Goal: Check status: Check status

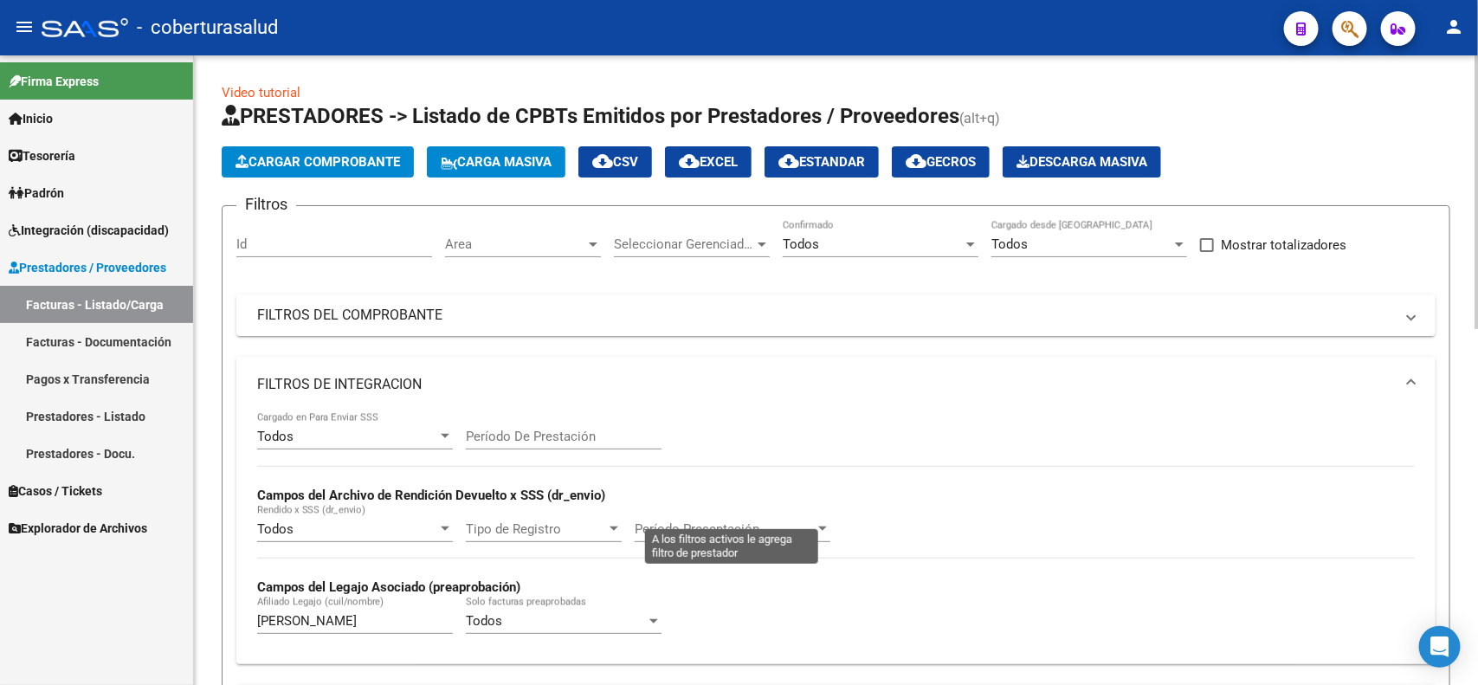
scroll to position [325, 0]
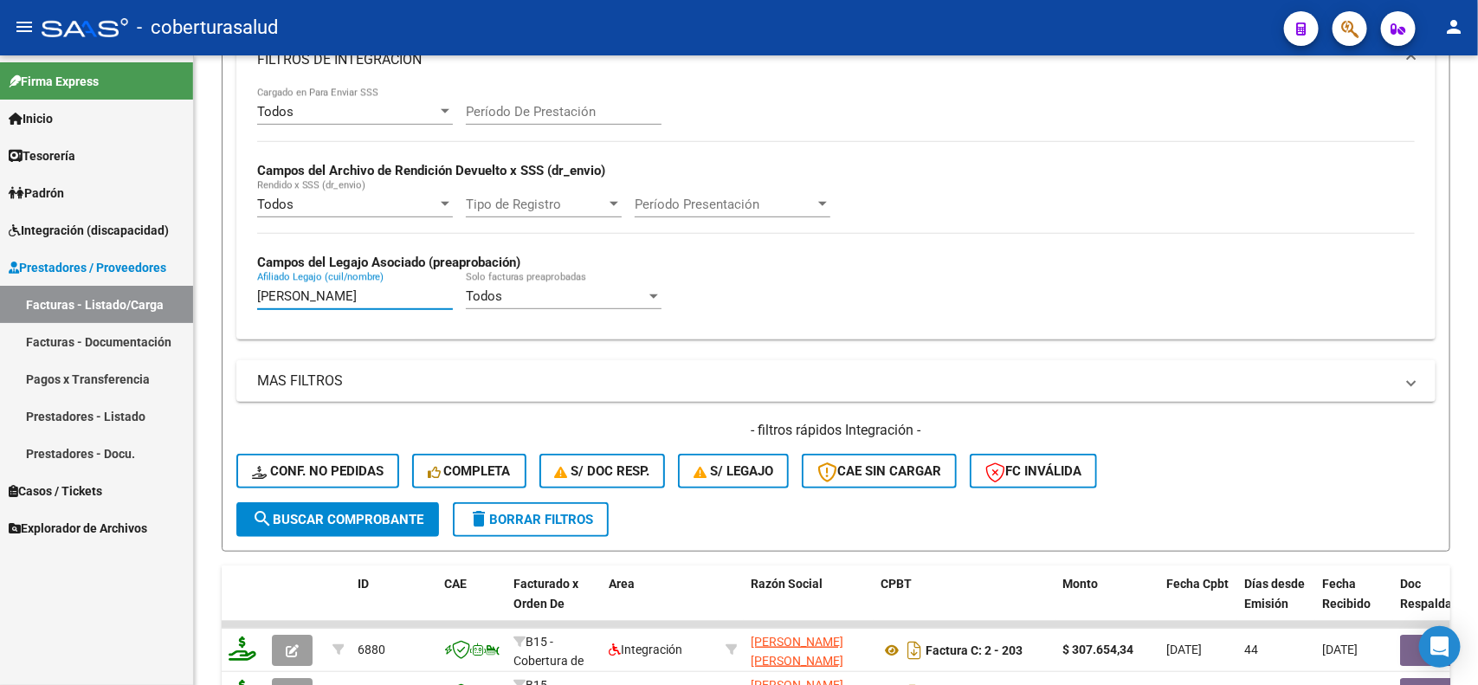
drag, startPoint x: 414, startPoint y: 297, endPoint x: 175, endPoint y: 286, distance: 239.2
click at [175, 286] on mat-sidenav-container "Firma Express Inicio Calendario SSS Instructivos Contacto OS Tesorería Extracto…" at bounding box center [739, 369] width 1478 height 629
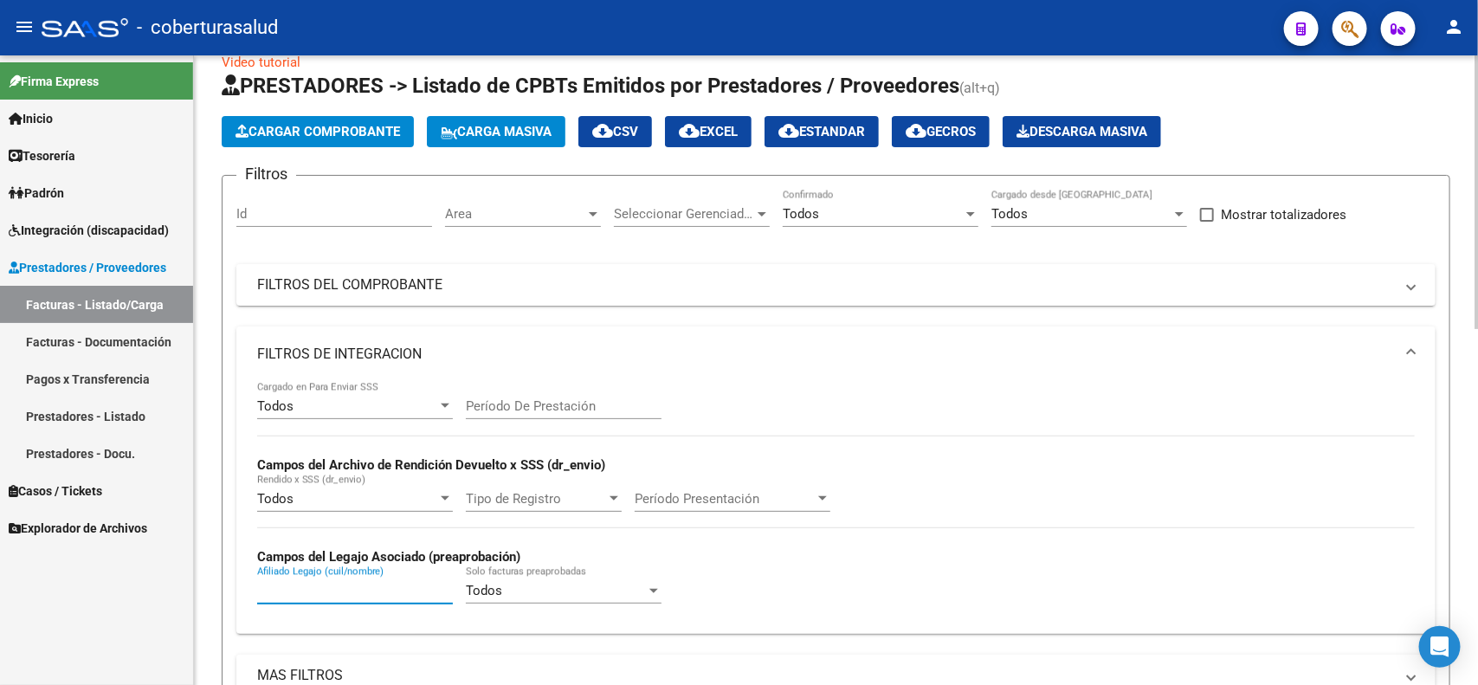
scroll to position [0, 0]
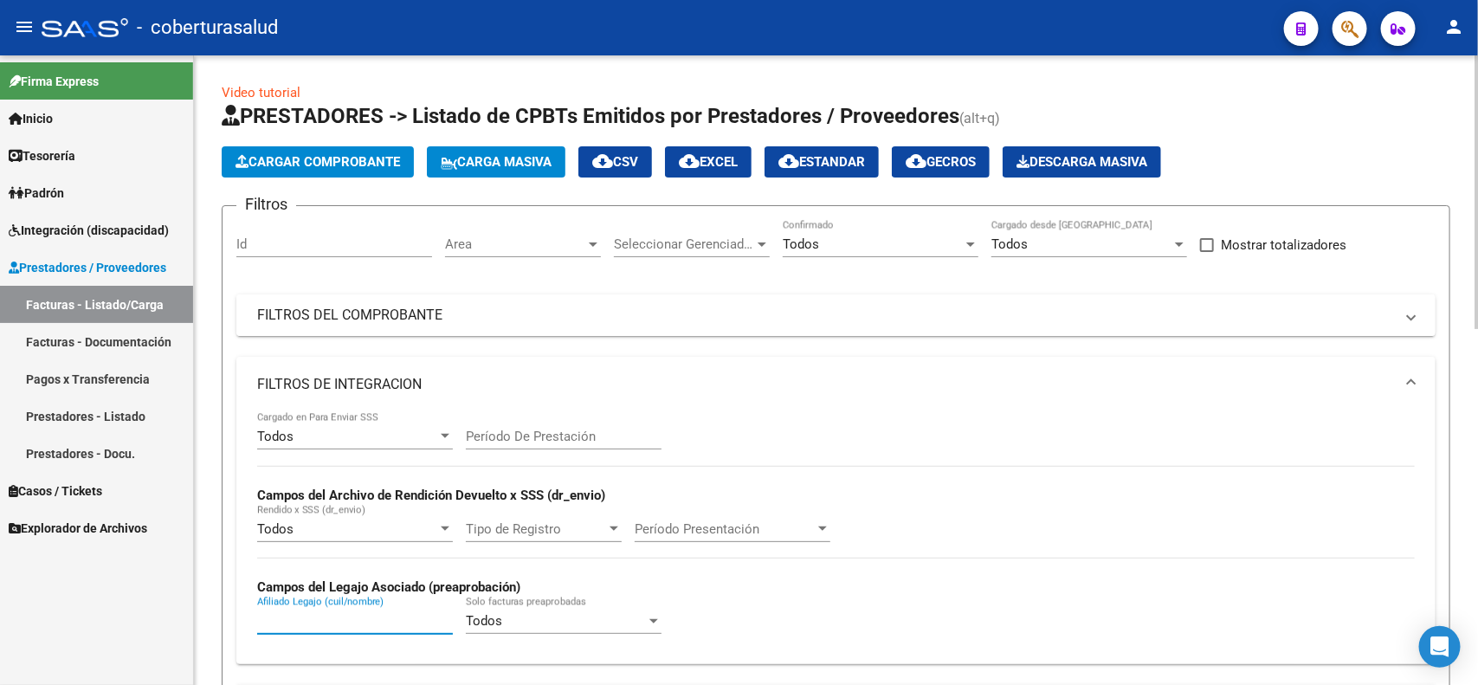
click at [634, 294] on mat-expansion-panel-header "FILTROS DEL COMPROBANTE" at bounding box center [835, 315] width 1199 height 42
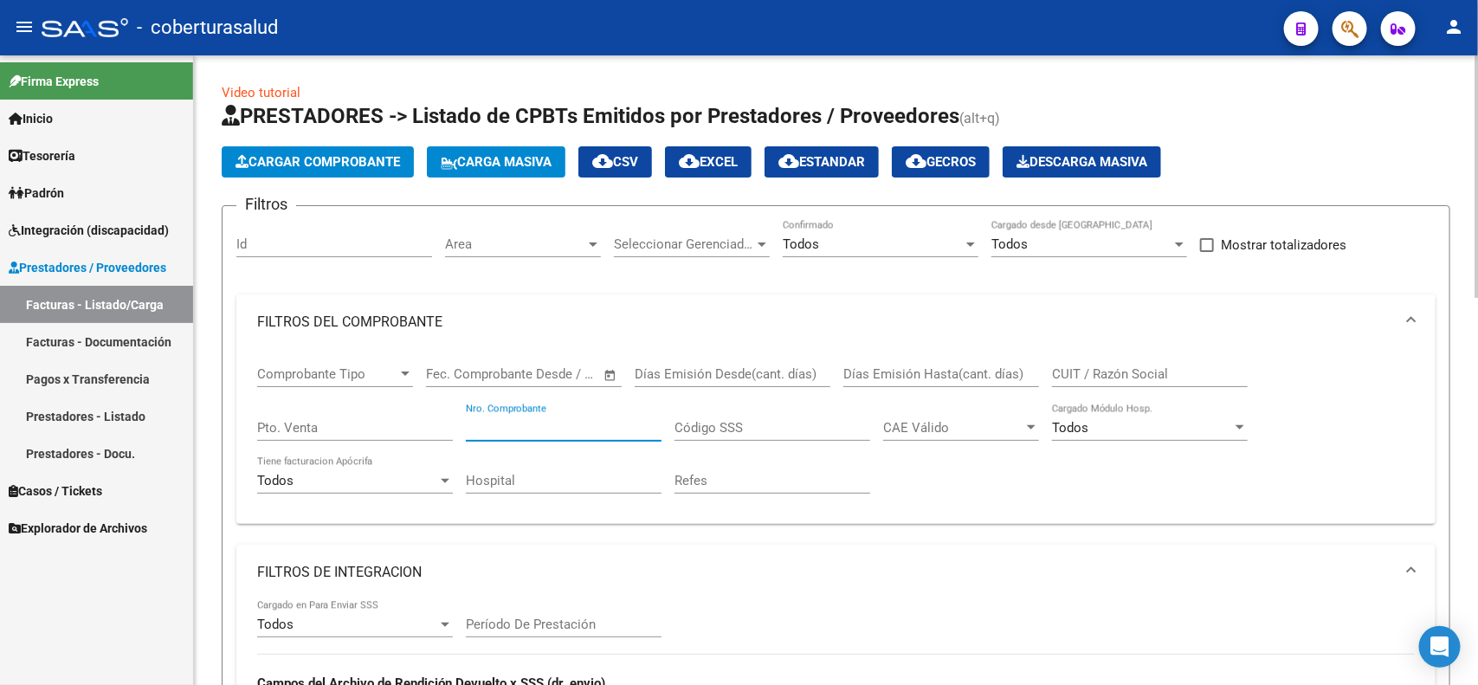
click at [589, 421] on input "Nro. Comprobante" at bounding box center [564, 428] width 196 height 16
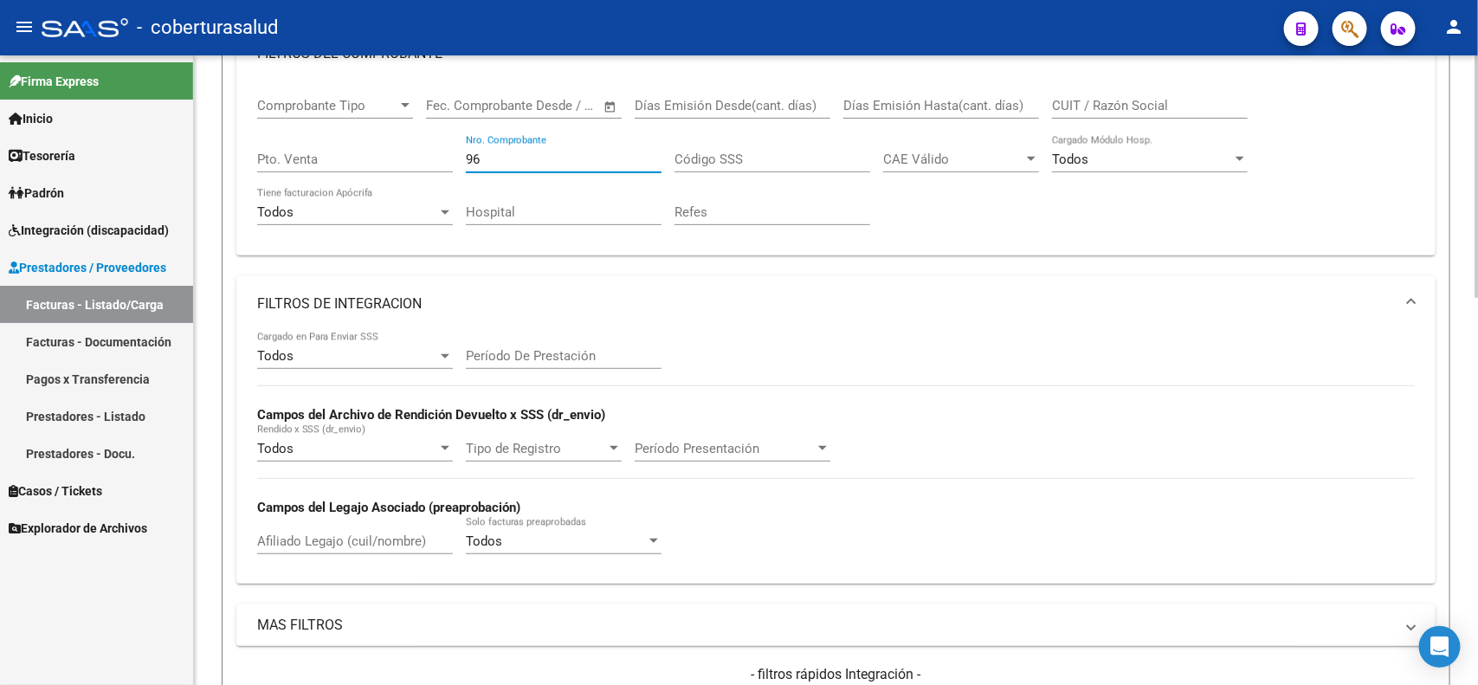
scroll to position [216, 0]
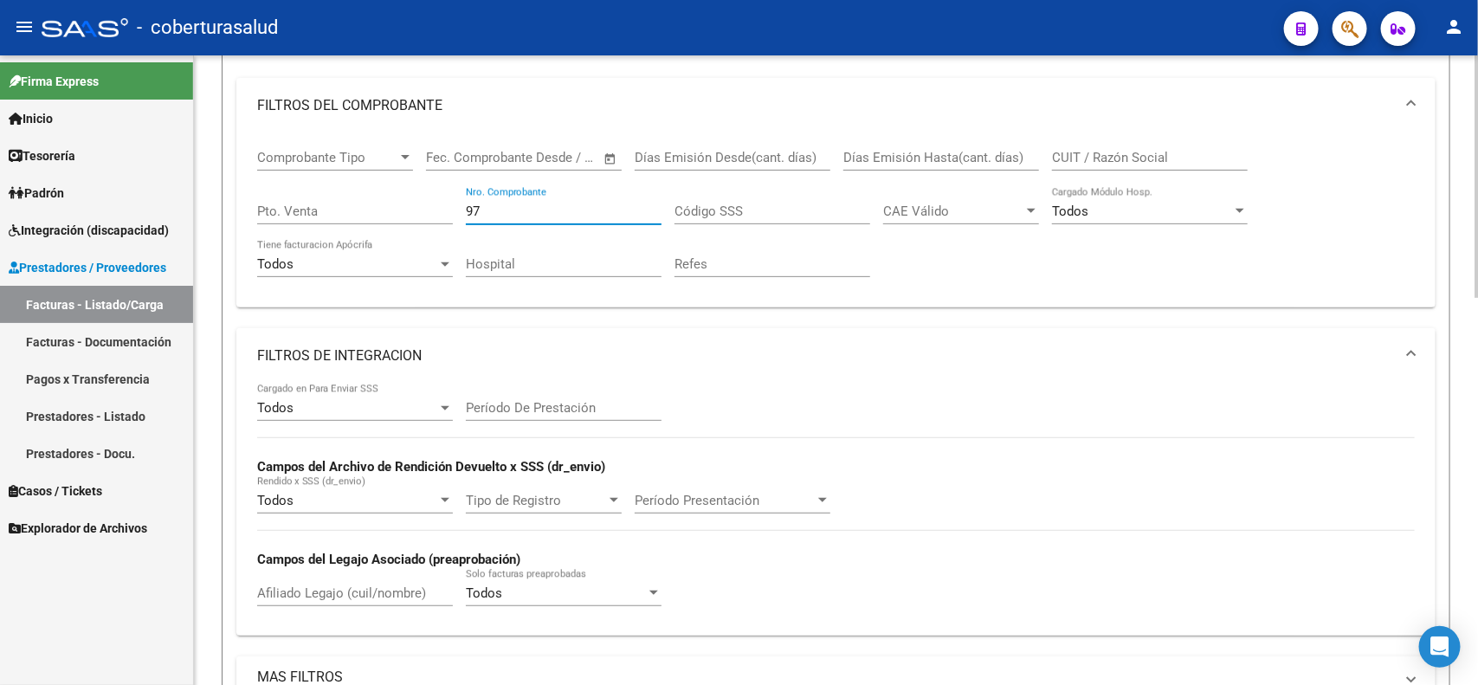
type input "97"
click at [615, 316] on div "Filtros Id Area Area Seleccionar Gerenciador Seleccionar Gerenciador Todos Conf…" at bounding box center [835, 400] width 1199 height 795
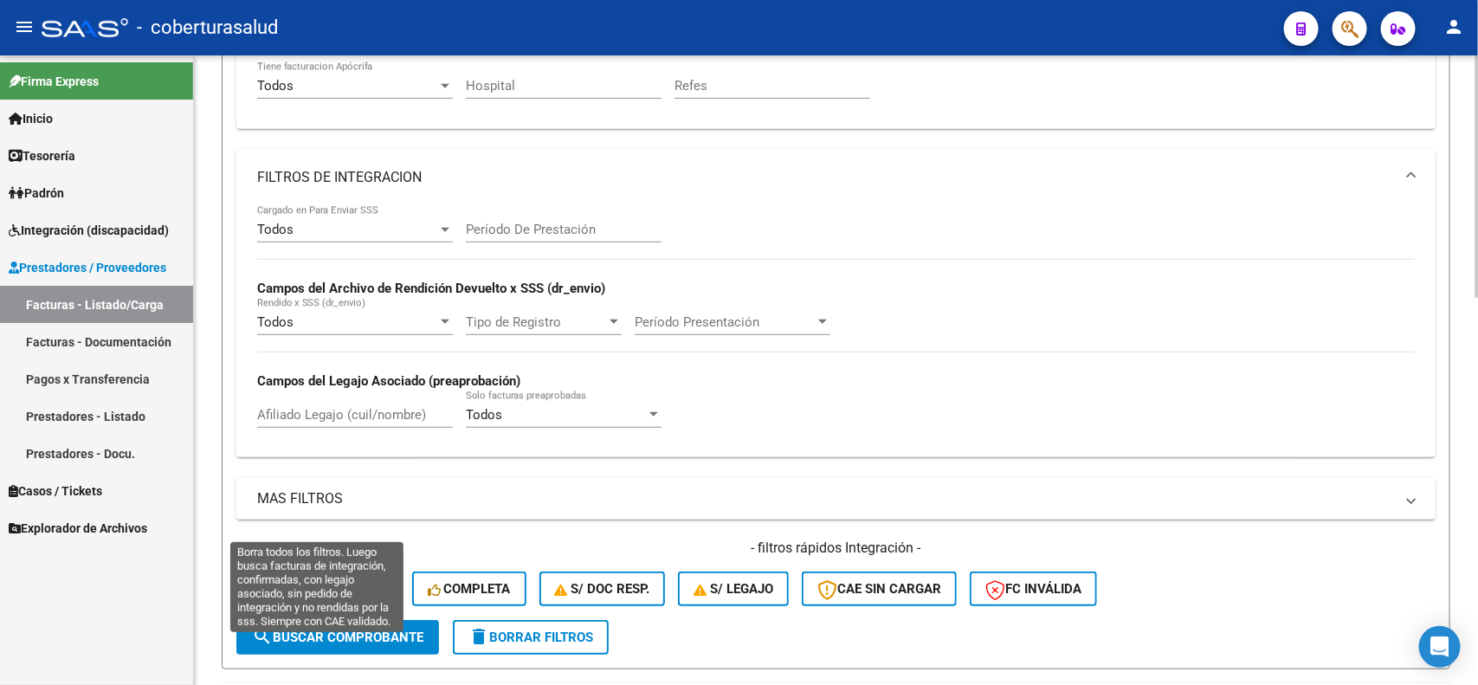
scroll to position [433, 0]
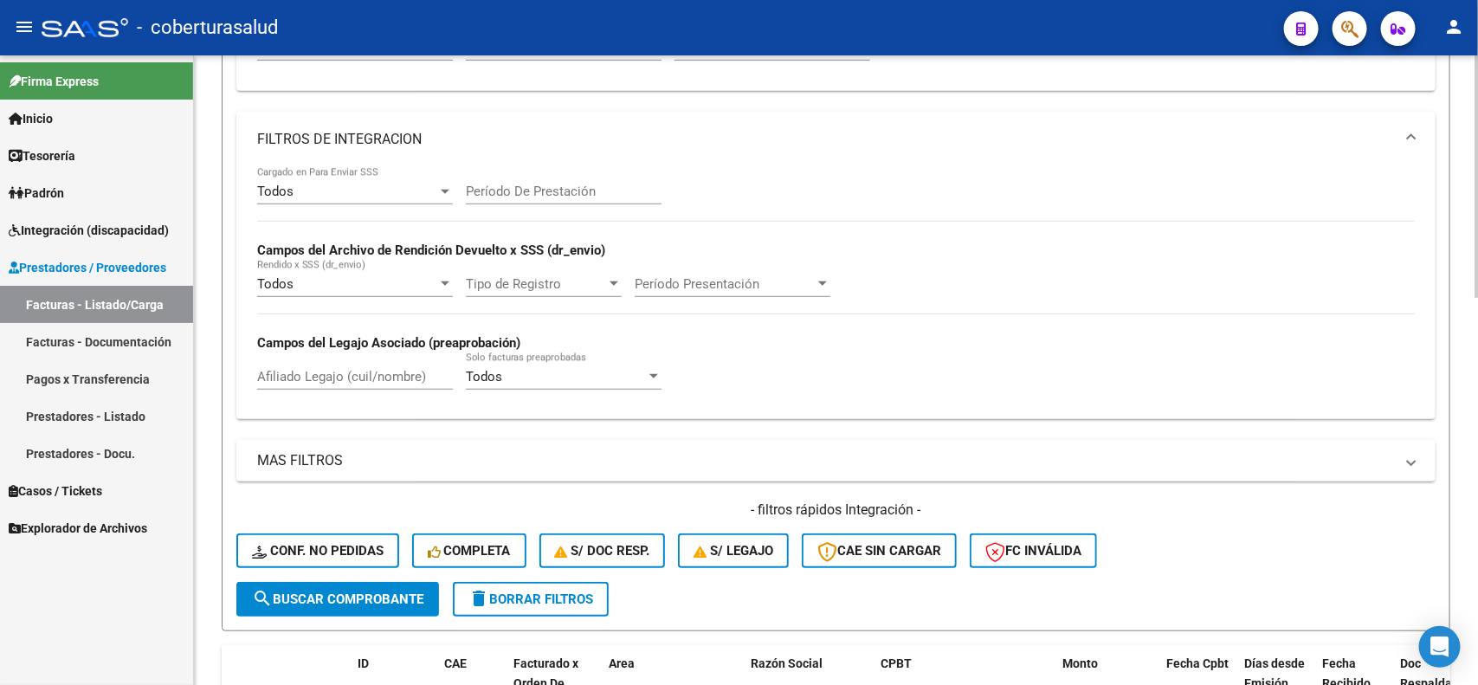
click at [336, 615] on form "Filtros Id Area Area Seleccionar Gerenciador Seleccionar Gerenciador Todos Conf…" at bounding box center [836, 201] width 1229 height 859
click at [336, 599] on span "search Buscar Comprobante" at bounding box center [337, 599] width 171 height 16
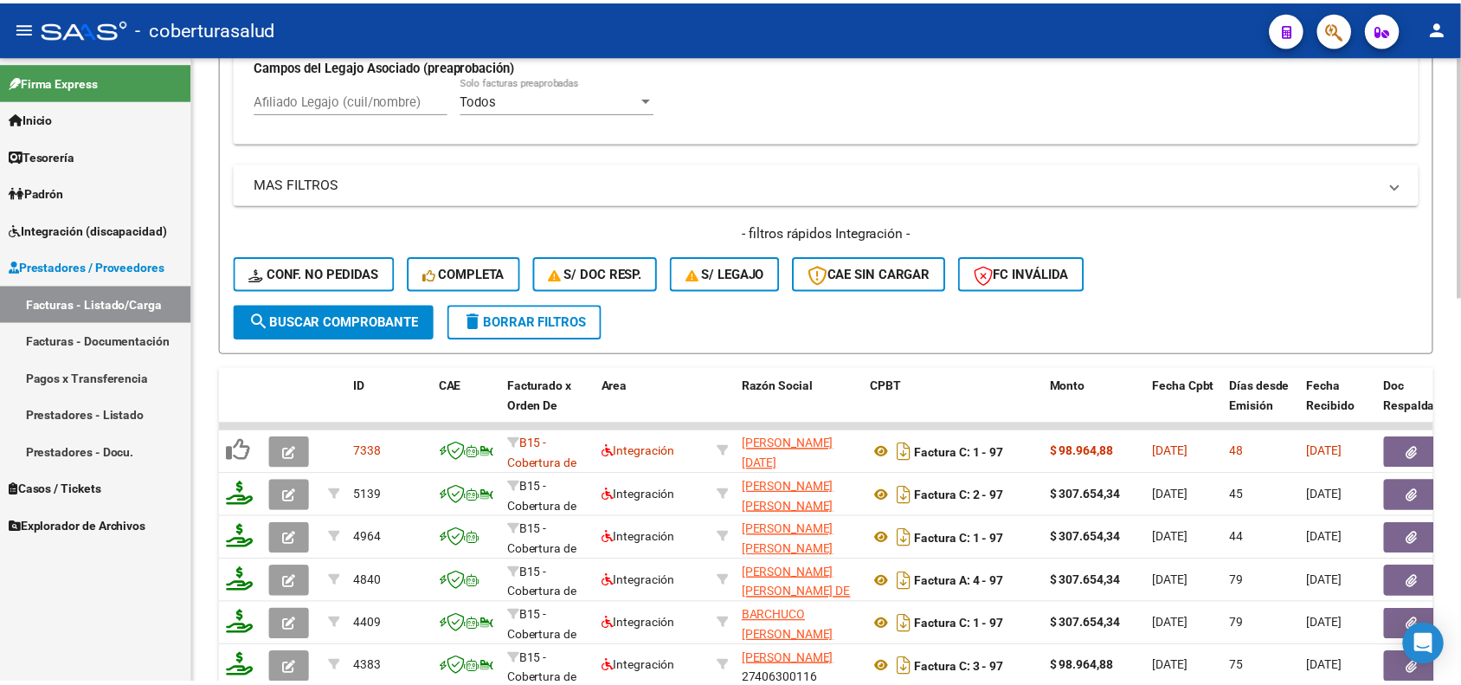
scroll to position [758, 0]
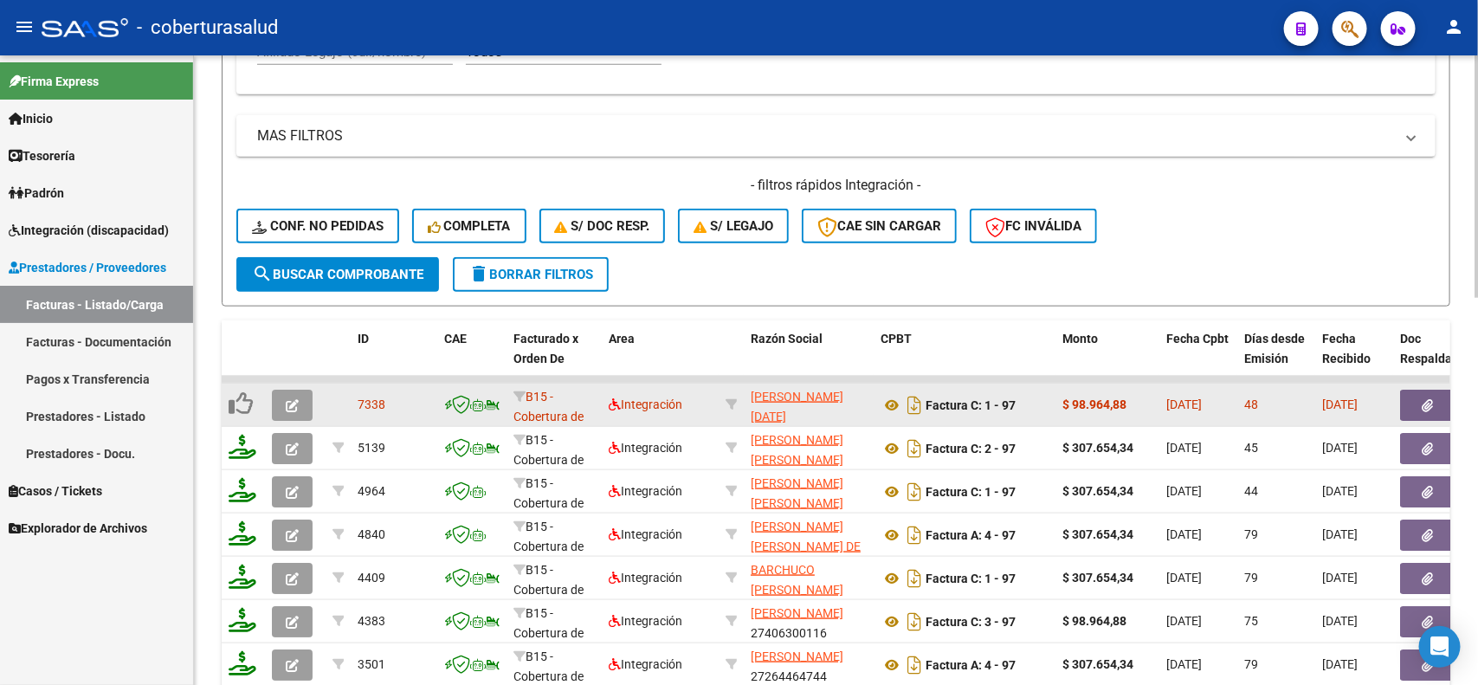
click at [303, 399] on button "button" at bounding box center [292, 405] width 41 height 31
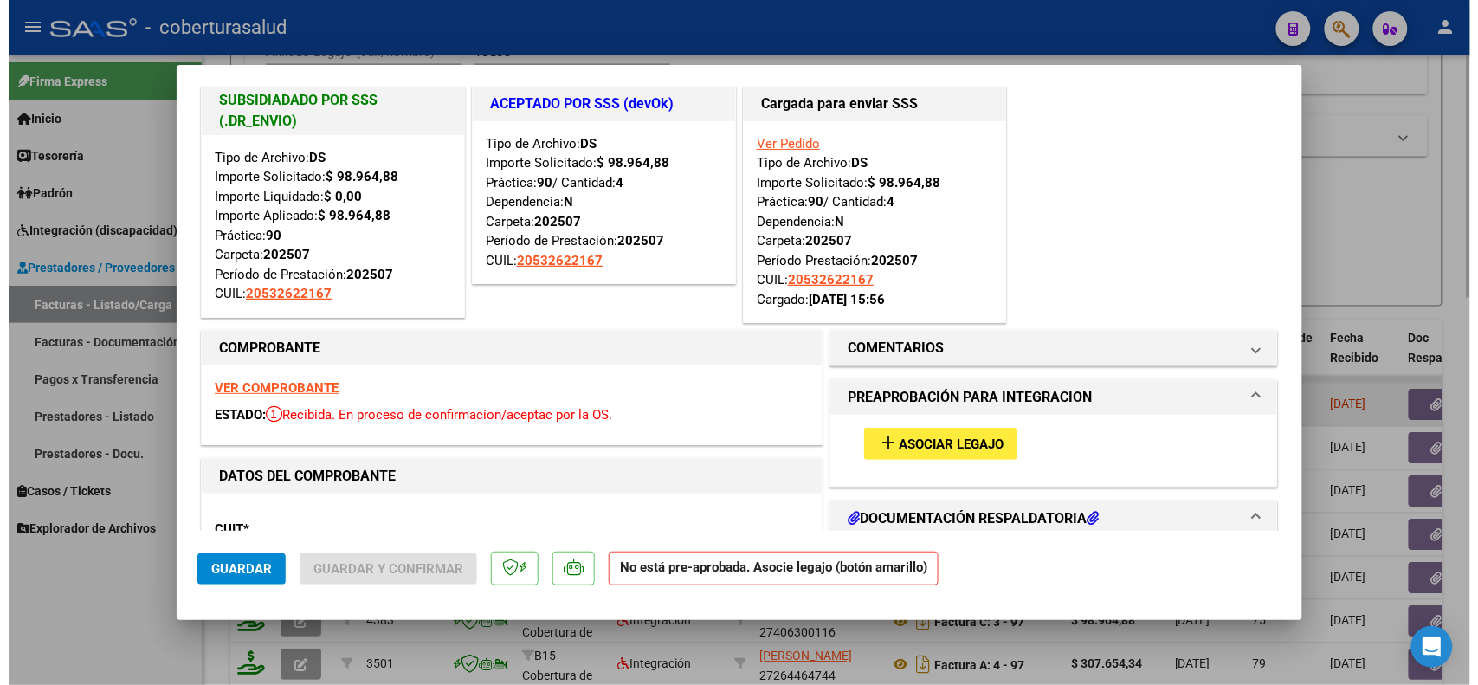
scroll to position [0, 0]
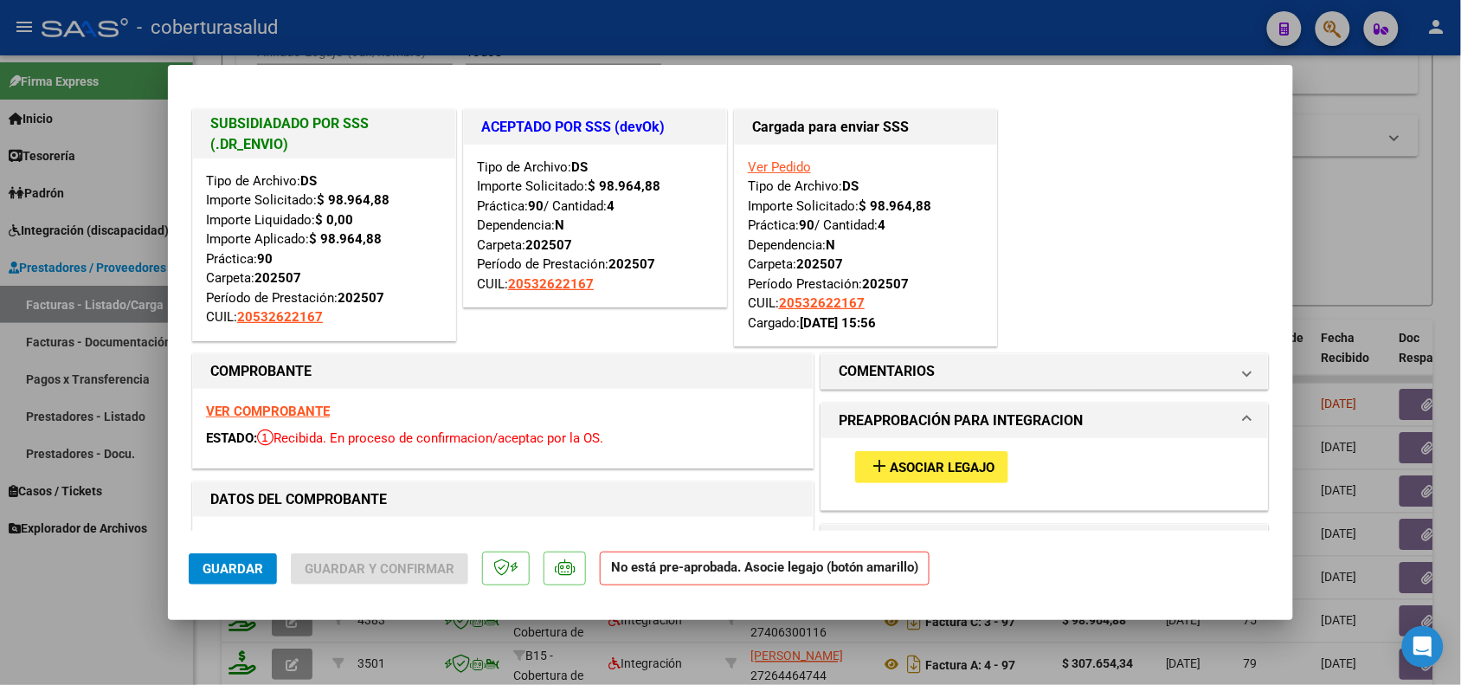
click at [100, 625] on div at bounding box center [730, 342] width 1461 height 685
type input "$ 0,00"
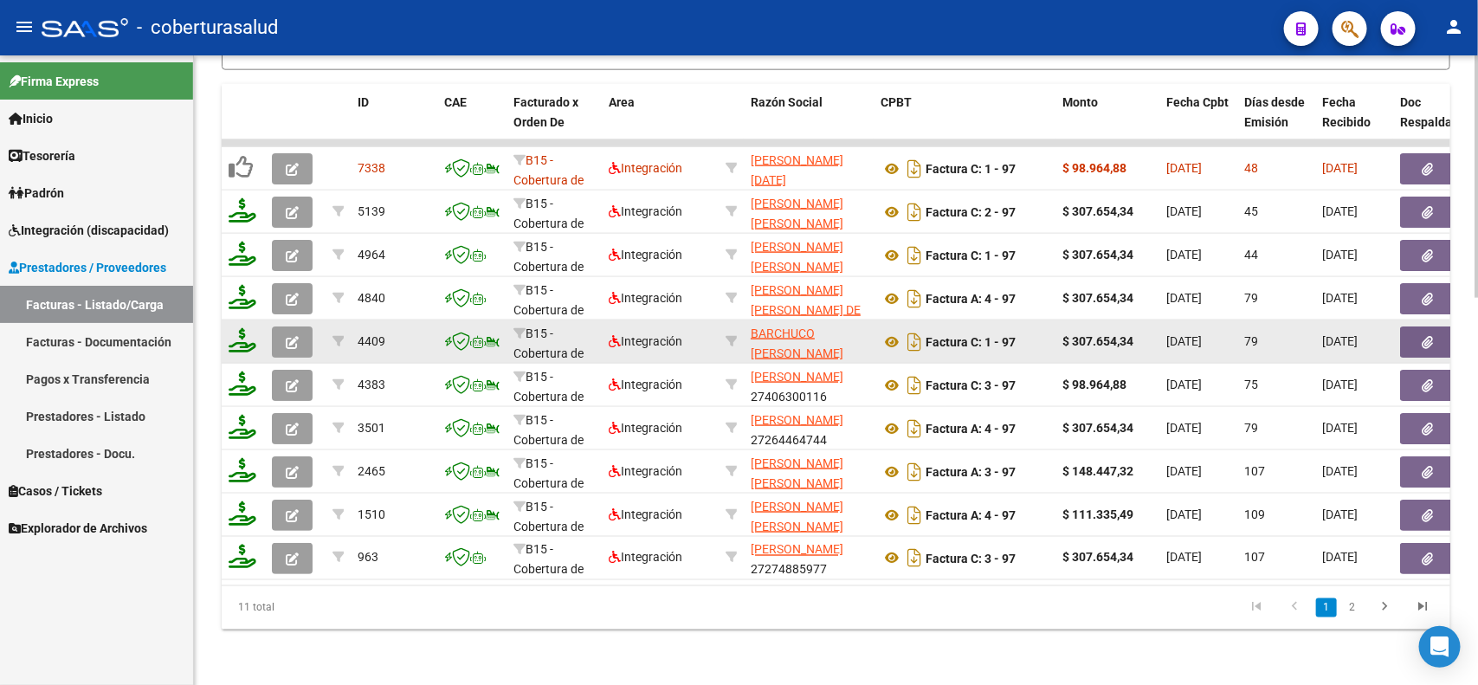
scroll to position [1005, 0]
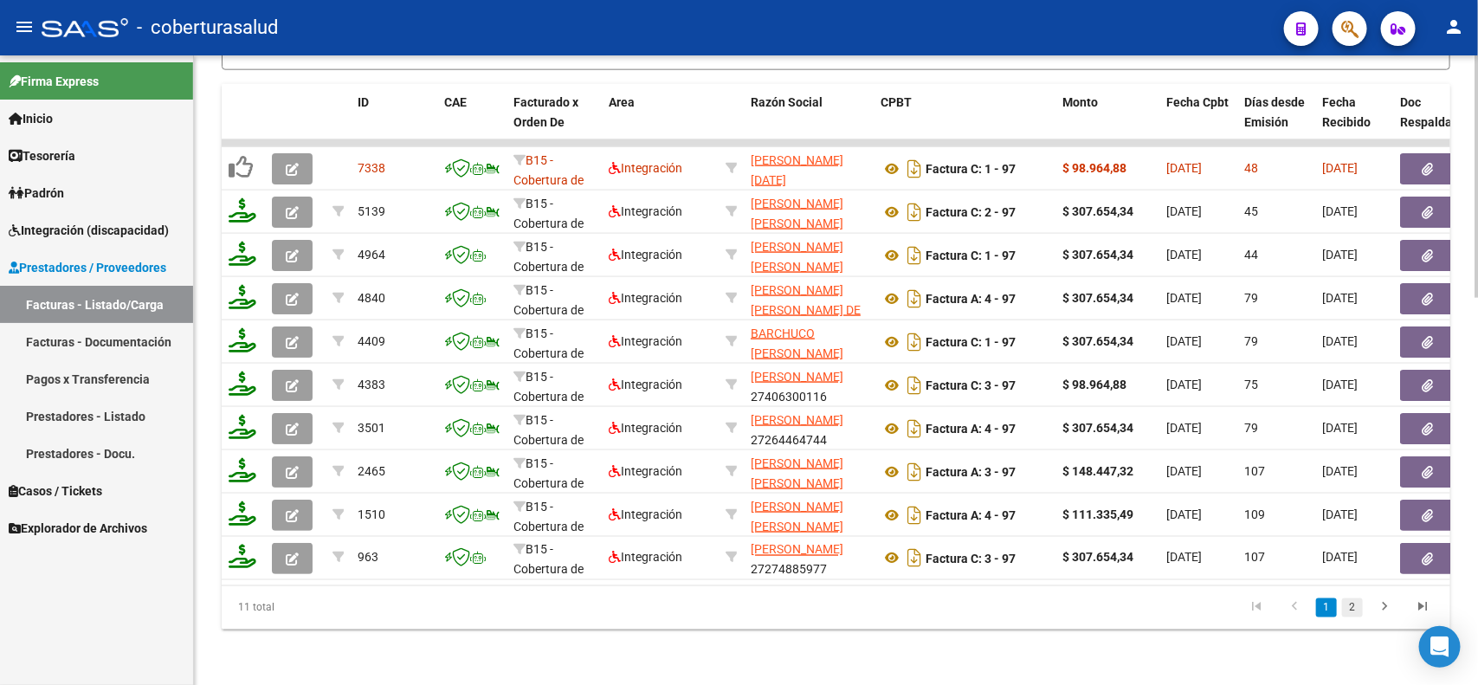
click at [1345, 610] on link "2" at bounding box center [1352, 607] width 21 height 19
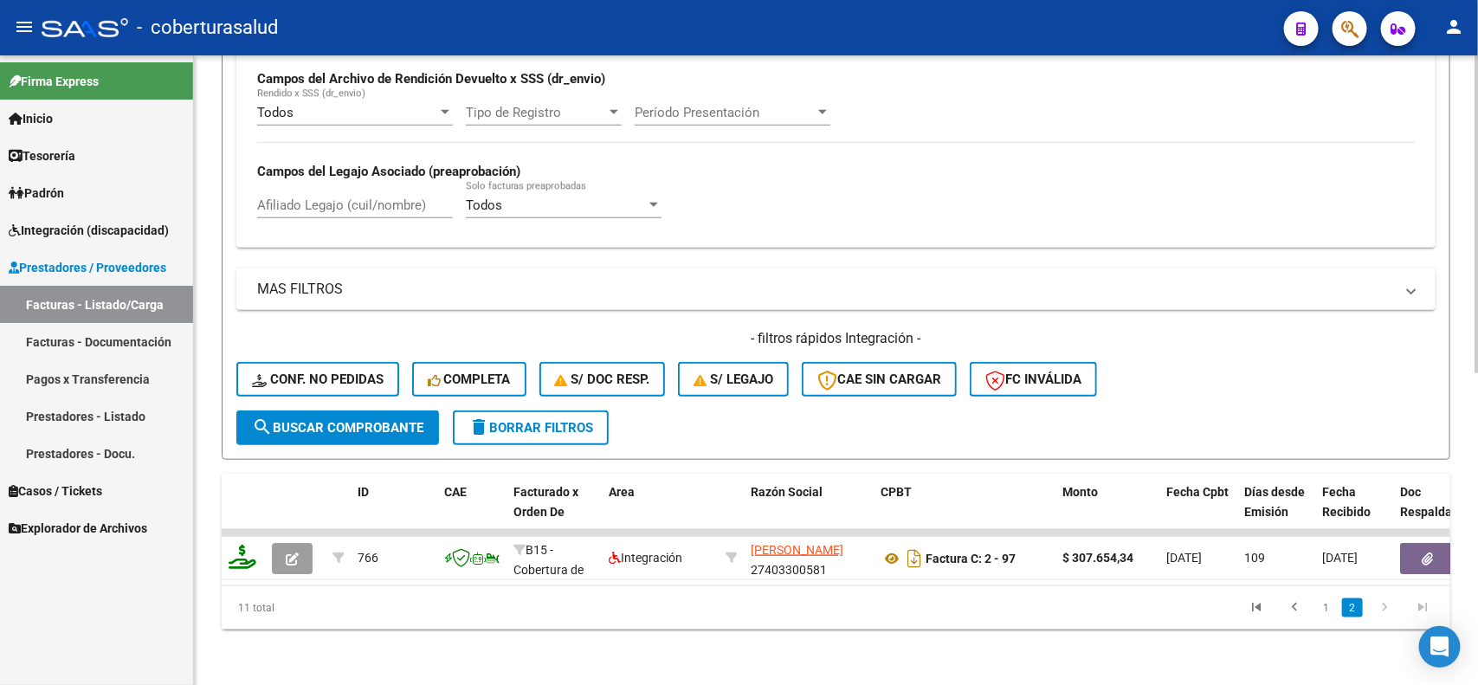
scroll to position [616, 0]
click at [1330, 615] on link "1" at bounding box center [1326, 607] width 21 height 19
